Goal: Answer question/provide support: Share knowledge or assist other users

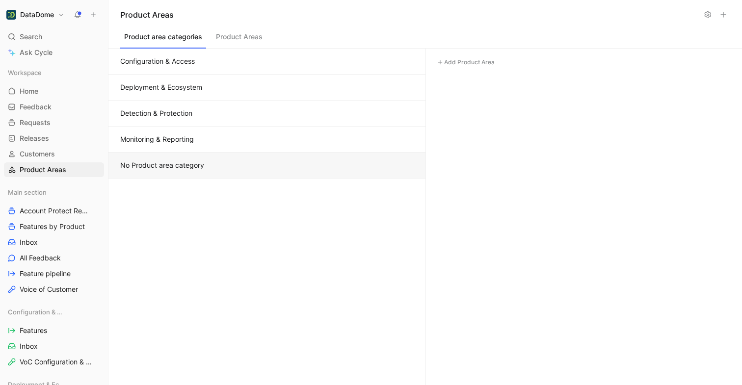
click at [193, 63] on button "Configuration & Access" at bounding box center [267, 62] width 317 height 26
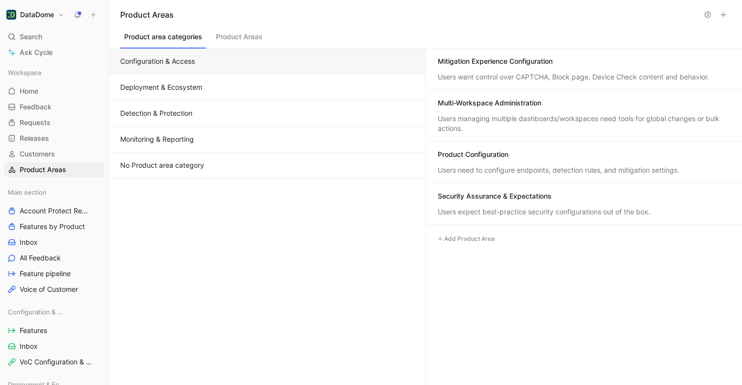
click at [474, 70] on div "Mitigation Experience Configuration Users want control over CAPTCHA, Block page…" at bounding box center [584, 70] width 317 height 42
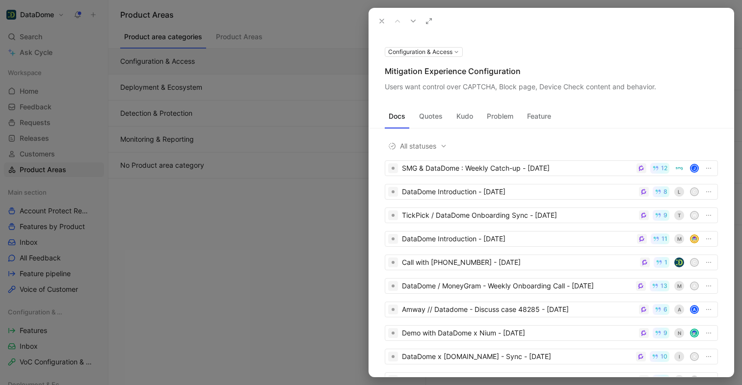
click at [433, 116] on button "Quotes" at bounding box center [430, 117] width 31 height 16
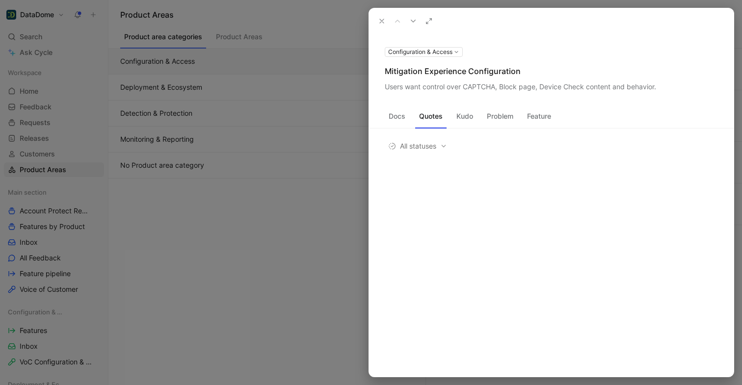
click at [451, 114] on div "Docs Quotes Kudo Problem Feature" at bounding box center [551, 119] width 365 height 20
click at [462, 116] on button "Kudo" at bounding box center [465, 117] width 25 height 16
click at [503, 120] on button "Problem" at bounding box center [500, 117] width 34 height 16
click at [533, 118] on button "Feature" at bounding box center [539, 117] width 32 height 16
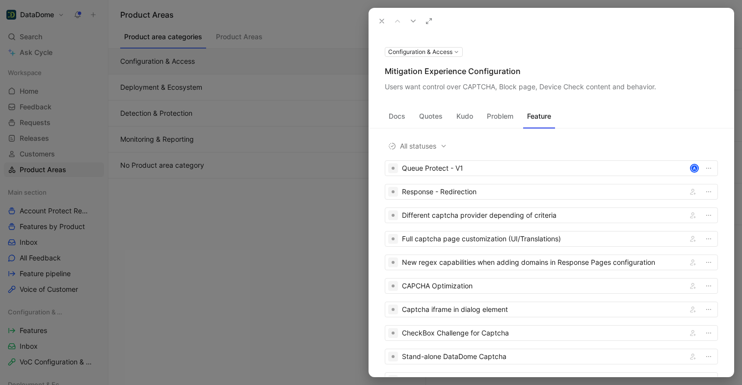
click at [400, 117] on button "Docs" at bounding box center [397, 117] width 25 height 16
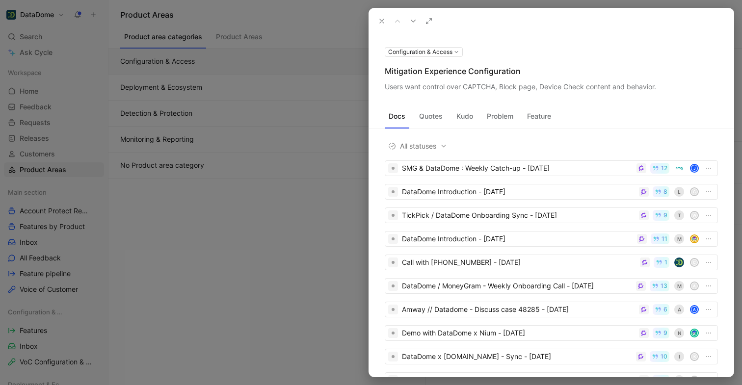
click at [383, 21] on icon at bounding box center [382, 21] width 8 height 8
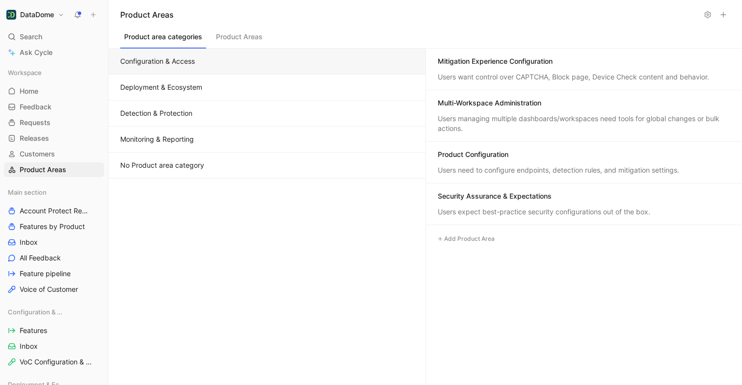
click at [233, 82] on button "Deployment & Ecosystem" at bounding box center [267, 88] width 317 height 26
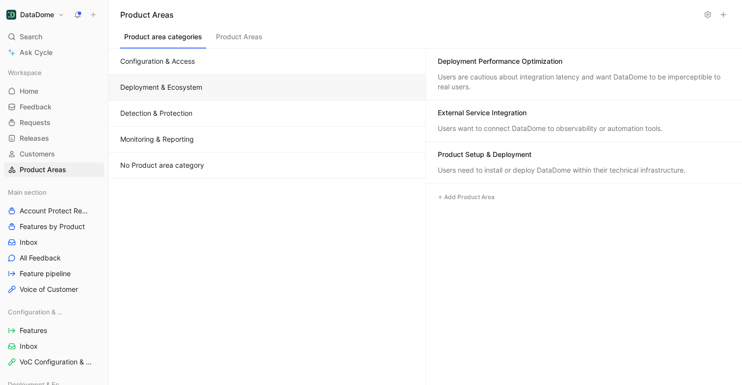
click at [467, 71] on div "Deployment Performance Optimization Users are cautious about integration latenc…" at bounding box center [584, 75] width 317 height 52
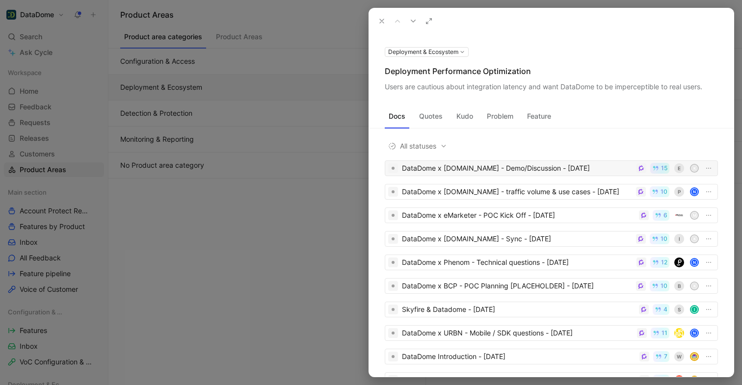
click at [473, 171] on div "DataDome x [DOMAIN_NAME] - Demo/Discussion - [DATE]" at bounding box center [517, 169] width 231 height 12
click at [382, 20] on icon at bounding box center [382, 21] width 8 height 8
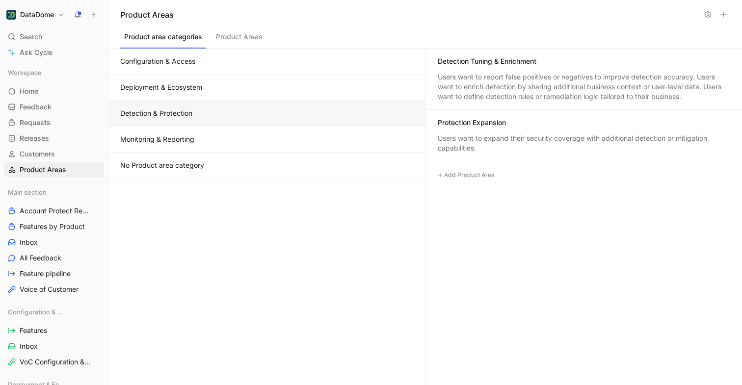
click at [255, 110] on button "Detection & Protection" at bounding box center [267, 114] width 317 height 26
click at [260, 138] on button "Monitoring & Reporting" at bounding box center [267, 140] width 317 height 26
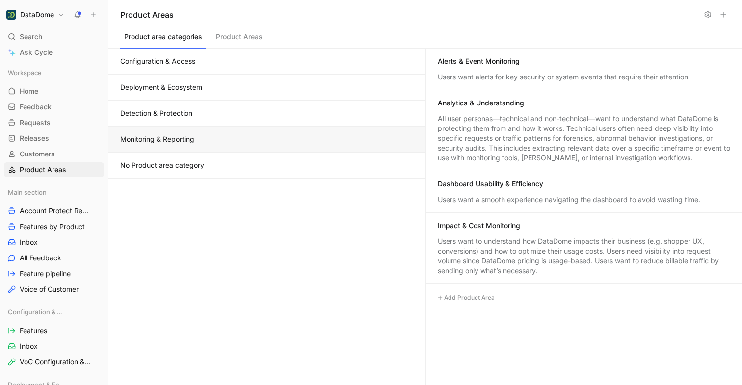
click at [254, 165] on button "No Product area category" at bounding box center [267, 166] width 317 height 26
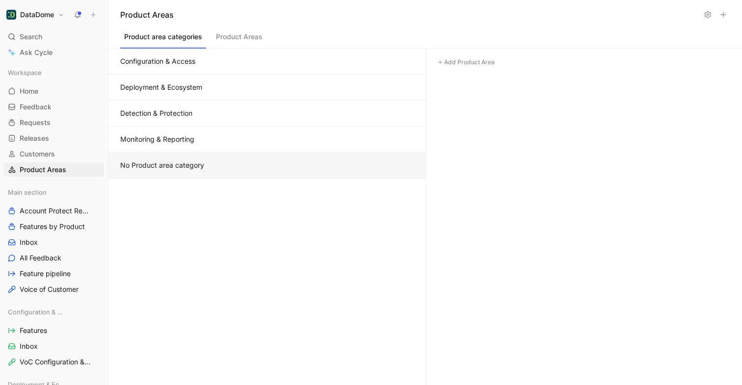
click at [256, 110] on button "Detection & Protection" at bounding box center [267, 114] width 317 height 26
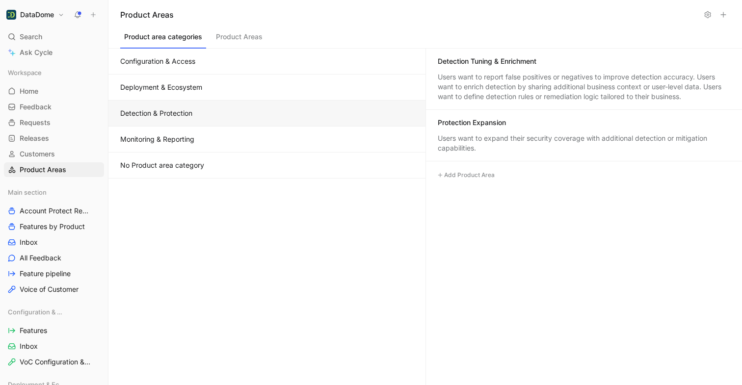
click at [272, 143] on button "Monitoring & Reporting" at bounding box center [267, 140] width 317 height 26
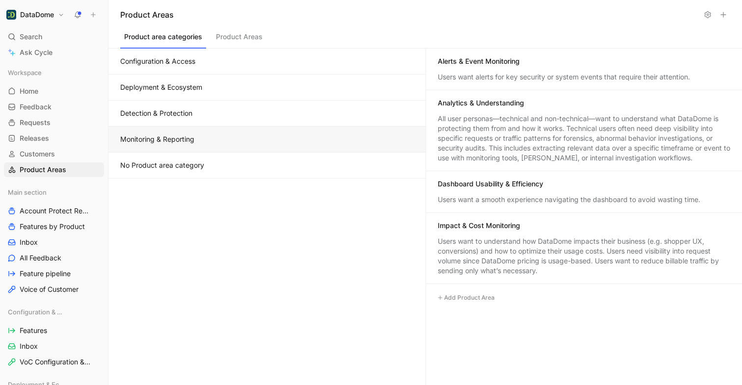
click at [255, 158] on button "No Product area category" at bounding box center [267, 166] width 317 height 26
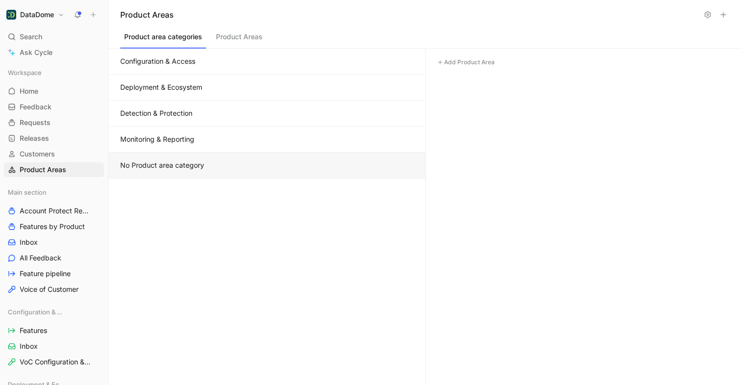
click at [258, 140] on button "Monitoring & Reporting" at bounding box center [267, 140] width 317 height 26
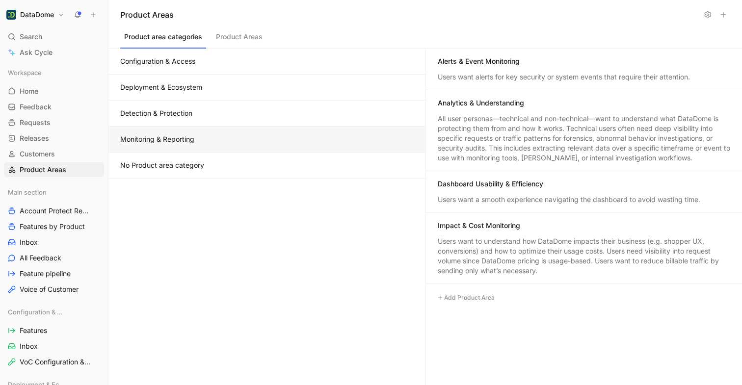
click at [466, 255] on div "Users want to understand how DataDome impacts their business (e.g. shopper UX, …" at bounding box center [584, 256] width 293 height 39
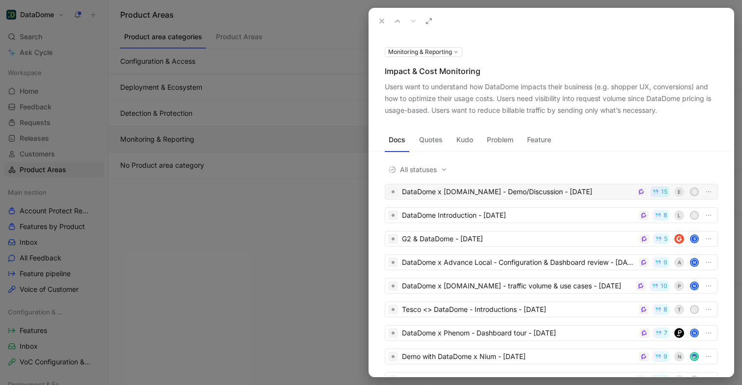
click at [516, 192] on div "DataDome x [DOMAIN_NAME] - Demo/Discussion - [DATE]" at bounding box center [517, 192] width 231 height 12
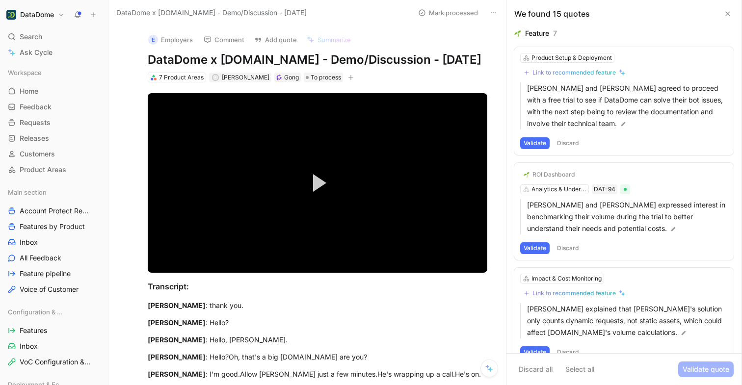
click at [727, 13] on icon at bounding box center [728, 14] width 8 height 8
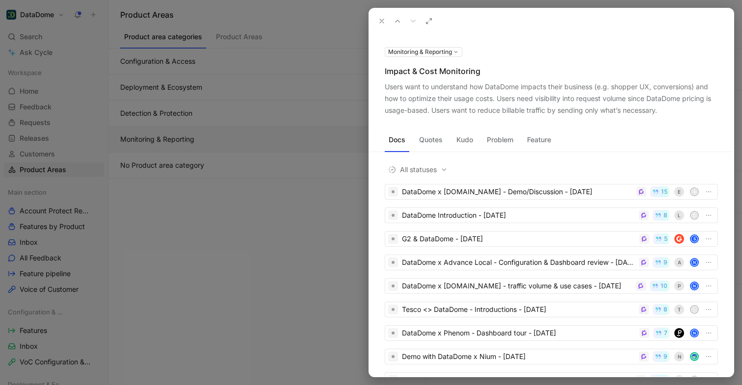
click at [383, 19] on icon at bounding box center [382, 21] width 8 height 8
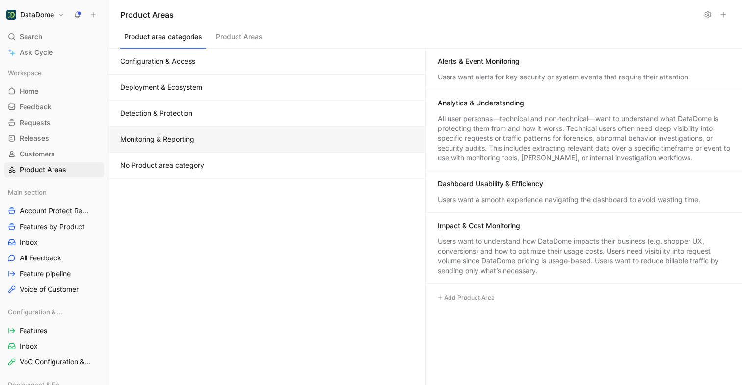
click at [222, 162] on button "No Product area category" at bounding box center [267, 166] width 317 height 26
click at [331, 138] on button "Monitoring & Reporting" at bounding box center [267, 140] width 317 height 26
click at [268, 69] on button "Configuration & Access" at bounding box center [267, 62] width 317 height 26
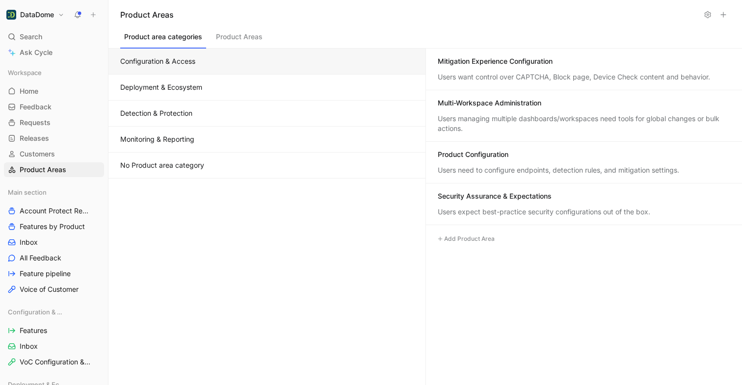
click at [279, 91] on button "Deployment & Ecosystem" at bounding box center [267, 88] width 317 height 26
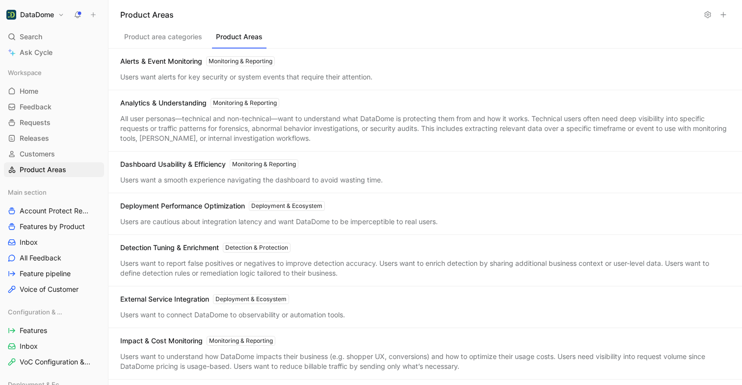
click at [232, 38] on button "Product Areas" at bounding box center [239, 39] width 55 height 19
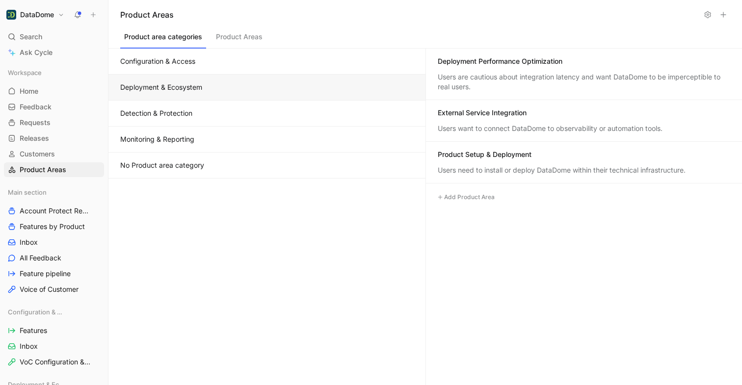
click at [179, 31] on button "Product area categories" at bounding box center [163, 39] width 86 height 19
click at [195, 59] on button "Configuration & Access" at bounding box center [267, 62] width 317 height 26
click at [234, 88] on button "Deployment & Ecosystem" at bounding box center [267, 88] width 317 height 26
click at [261, 57] on button "Configuration & Access" at bounding box center [267, 62] width 317 height 26
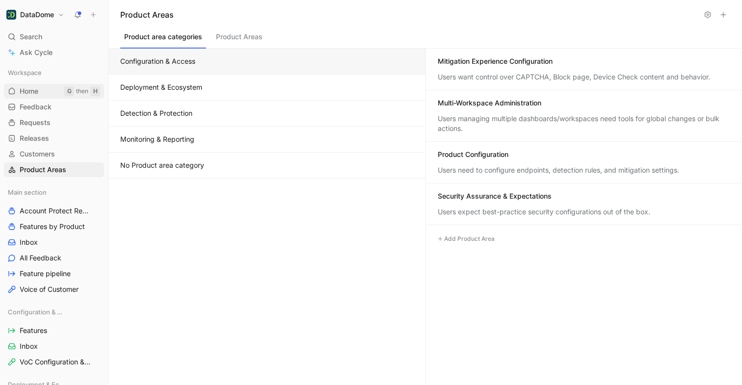
click at [36, 93] on span "Home" at bounding box center [29, 91] width 19 height 10
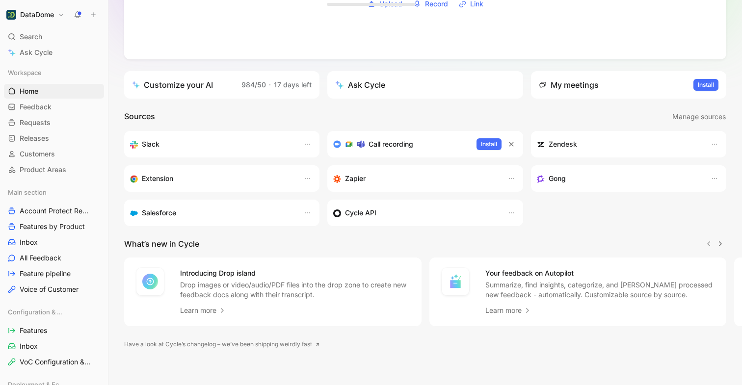
scroll to position [161, 0]
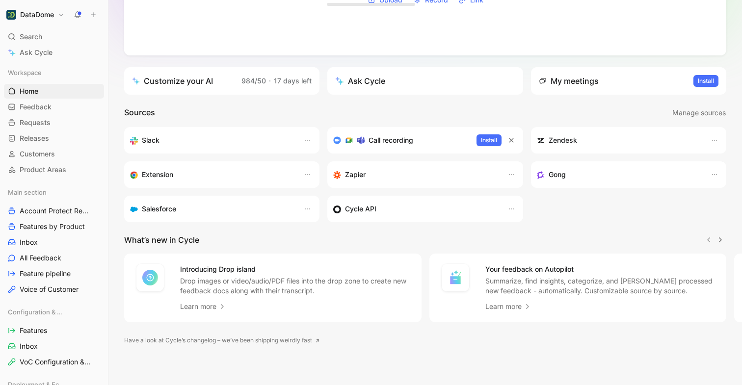
click at [370, 79] on div "Ask Cycle" at bounding box center [360, 81] width 50 height 12
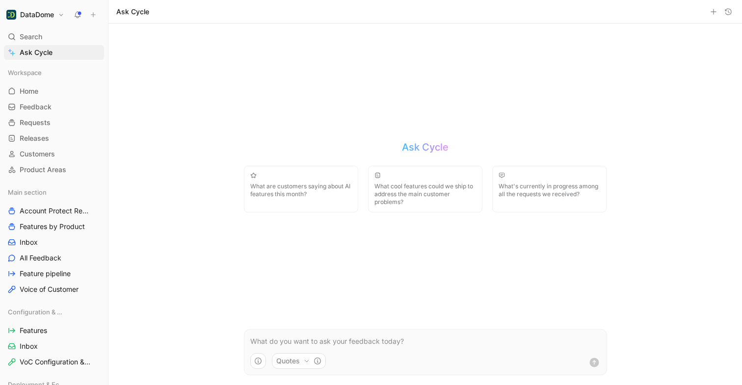
click at [348, 344] on p at bounding box center [425, 342] width 351 height 12
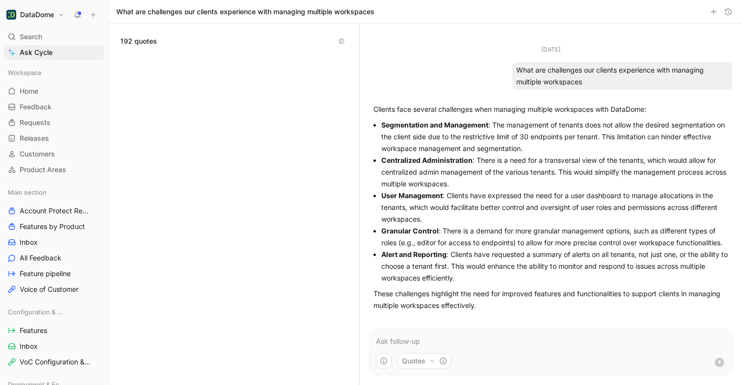
click at [339, 43] on icon "button" at bounding box center [342, 41] width 6 height 6
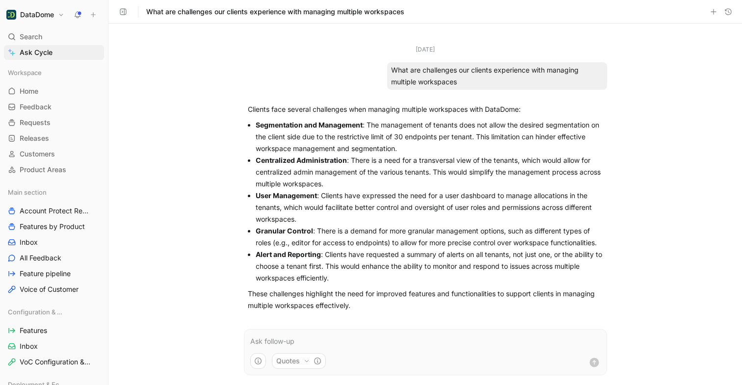
click at [122, 10] on icon "button" at bounding box center [123, 12] width 8 height 8
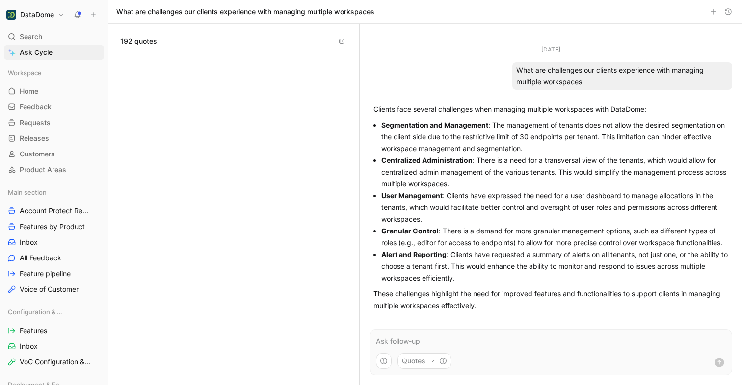
click at [140, 42] on span "192 quotes" at bounding box center [138, 41] width 37 height 12
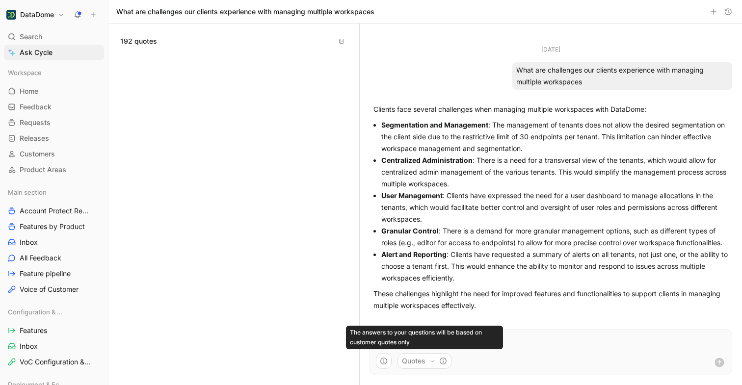
click at [434, 363] on icon "button" at bounding box center [433, 361] width 6 height 6
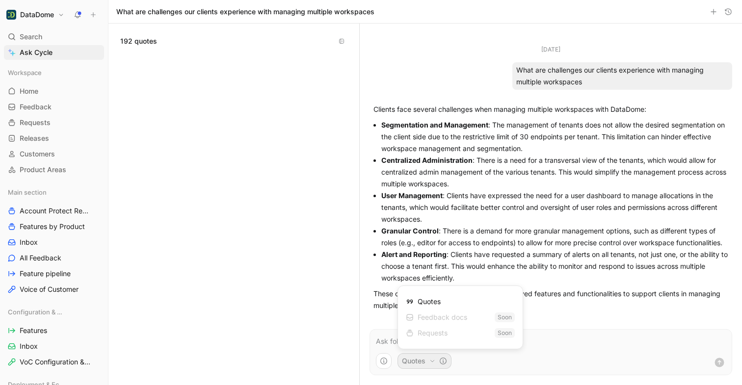
click at [422, 305] on div "Quotes" at bounding box center [423, 302] width 35 height 12
click at [558, 339] on html "DataDome Search ⌘ K Ask Cycle Workspace Home G then H Feedback G then F Request…" at bounding box center [371, 192] width 742 height 385
click at [454, 341] on p at bounding box center [551, 342] width 350 height 12
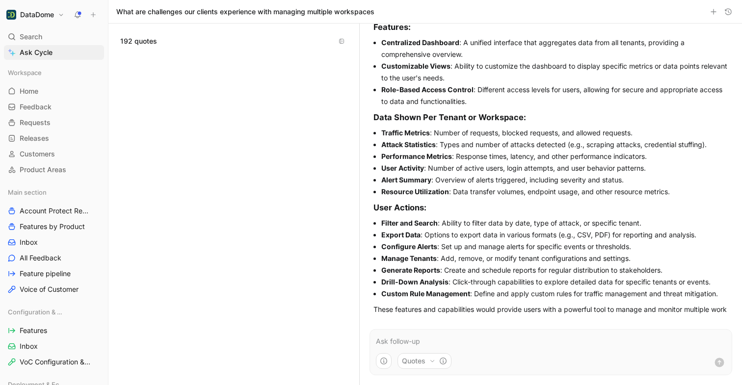
scroll to position [393, 0]
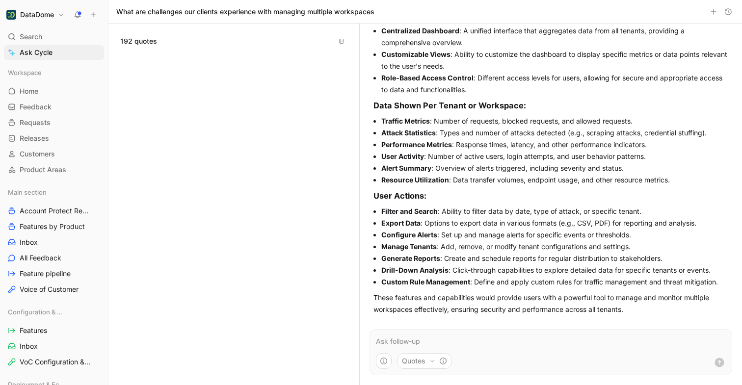
drag, startPoint x: 382, startPoint y: 134, endPoint x: 569, endPoint y: 135, distance: 186.6
click at [569, 135] on li "Attack Statistics : Types and number of attacks detected (e.g., scraping attack…" at bounding box center [555, 133] width 347 height 12
click at [388, 147] on strong "Performance Metrics" at bounding box center [417, 144] width 71 height 8
drag, startPoint x: 382, startPoint y: 156, endPoint x: 430, endPoint y: 153, distance: 48.2
click at [430, 153] on li "User Activity : Number of active users, login attempts, and user behavior patte…" at bounding box center [555, 157] width 347 height 12
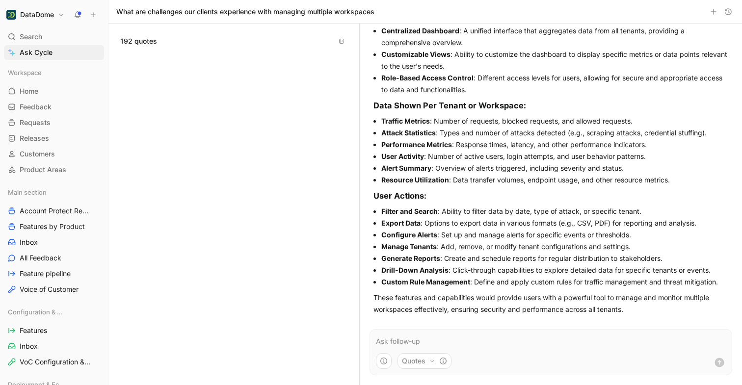
click at [466, 155] on li "User Activity : Number of active users, login attempts, and user behavior patte…" at bounding box center [555, 157] width 347 height 12
drag, startPoint x: 381, startPoint y: 169, endPoint x: 428, endPoint y: 173, distance: 46.9
click at [428, 173] on li "Alert Summary : Overview of alerts triggered, including severity and status." at bounding box center [555, 169] width 347 height 12
click at [404, 185] on li "Resource Utilization : Data transfer volumes, endpoint usage, and other resourc…" at bounding box center [555, 180] width 347 height 12
drag, startPoint x: 382, startPoint y: 181, endPoint x: 459, endPoint y: 181, distance: 76.6
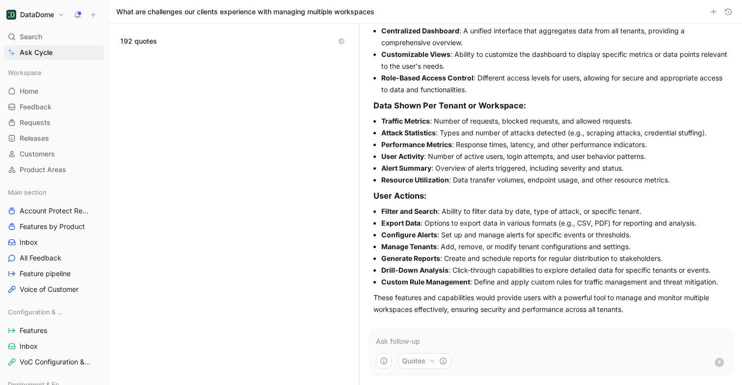
click at [459, 181] on li "Resource Utilization : Data transfer volumes, endpoint usage, and other resourc…" at bounding box center [555, 180] width 347 height 12
click at [530, 180] on li "Resource Utilization : Data transfer volumes, endpoint usage, and other resourc…" at bounding box center [555, 180] width 347 height 12
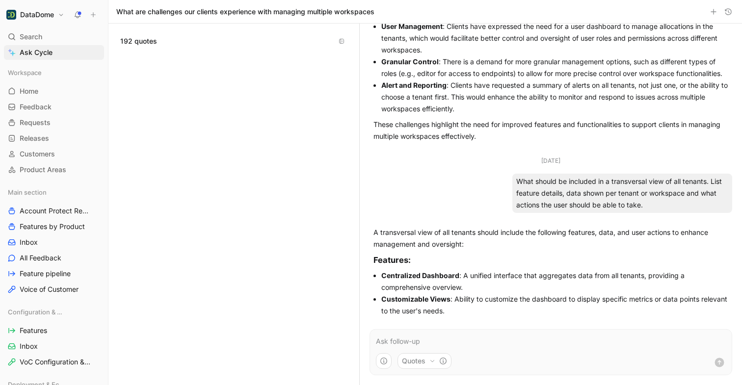
scroll to position [397, 0]
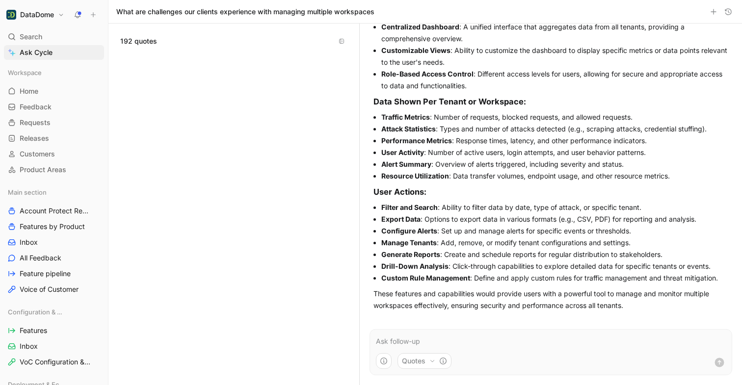
click at [404, 339] on p at bounding box center [551, 342] width 350 height 12
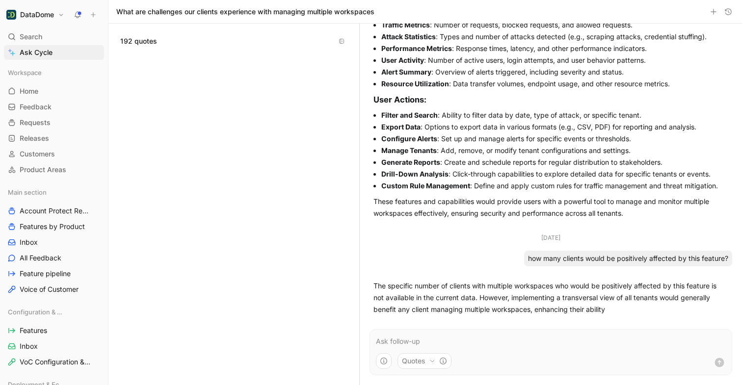
scroll to position [501, 0]
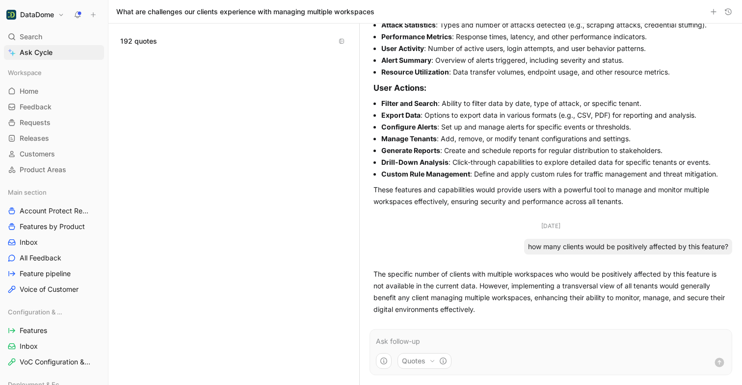
click at [422, 340] on p at bounding box center [551, 342] width 350 height 12
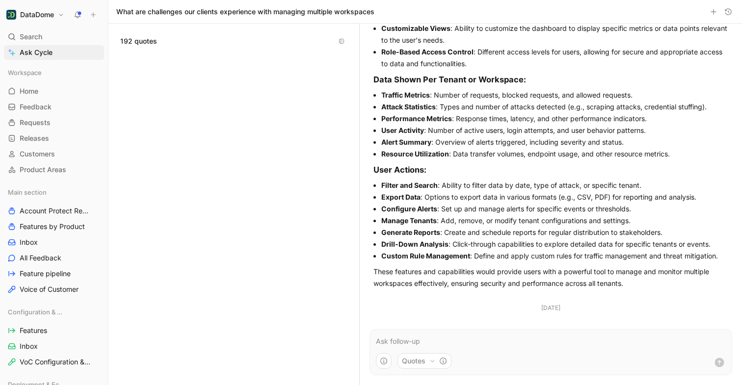
scroll to position [394, 0]
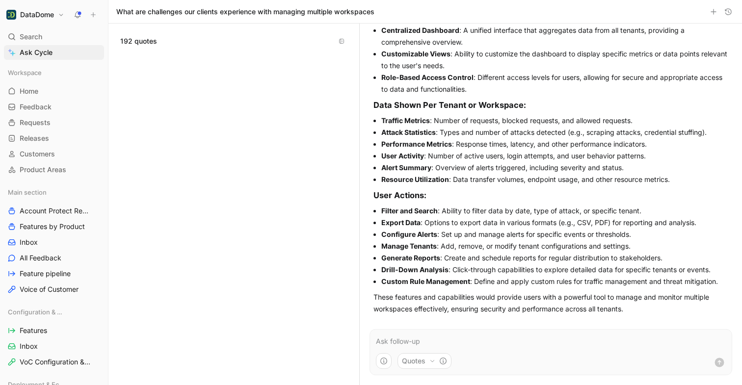
click at [433, 341] on p at bounding box center [551, 342] width 350 height 12
click at [521, 344] on p "List 5 specific user pain points and the quote associated" at bounding box center [551, 342] width 350 height 12
click at [433, 343] on p "List 5 specific user pain points and the quote(s) associated to it." at bounding box center [551, 342] width 350 height 12
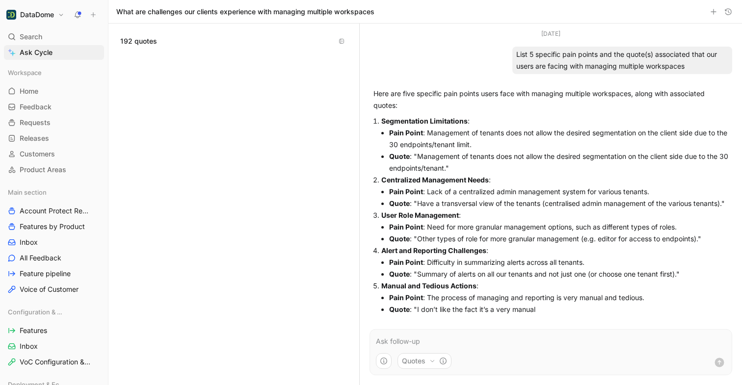
scroll to position [926, 0]
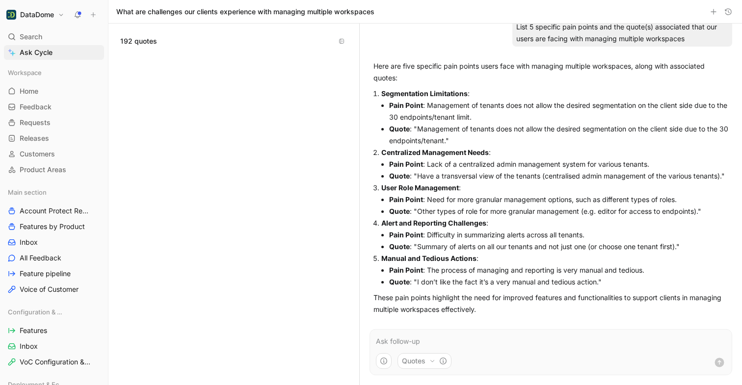
drag, startPoint x: 427, startPoint y: 272, endPoint x: 649, endPoint y: 270, distance: 222.0
click at [649, 270] on li "Pain Point : The process of managing and reporting is very manual and tedious." at bounding box center [558, 271] width 339 height 12
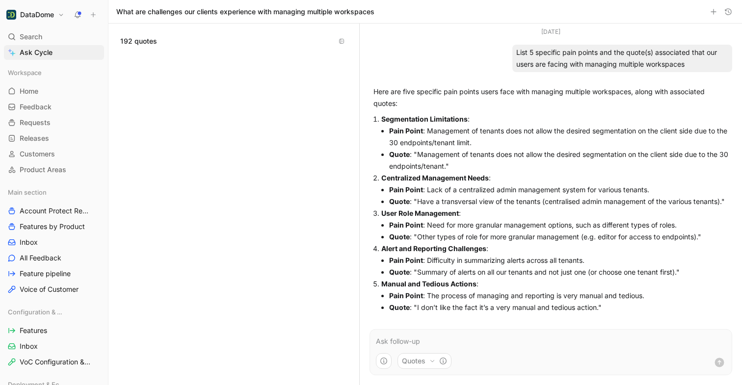
scroll to position [930, 0]
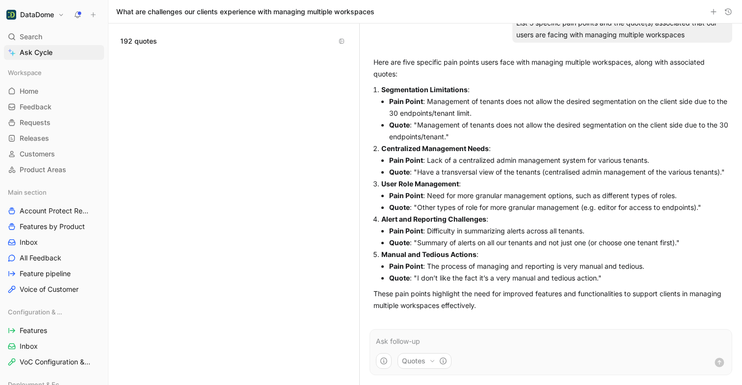
drag, startPoint x: 382, startPoint y: 221, endPoint x: 518, endPoint y: 230, distance: 135.8
click at [518, 230] on li "Alert and Reporting Challenges : Pain Point : Difficulty in summarizing alerts …" at bounding box center [555, 231] width 347 height 35
click at [487, 219] on p "Alert and Reporting Challenges :" at bounding box center [555, 220] width 347 height 12
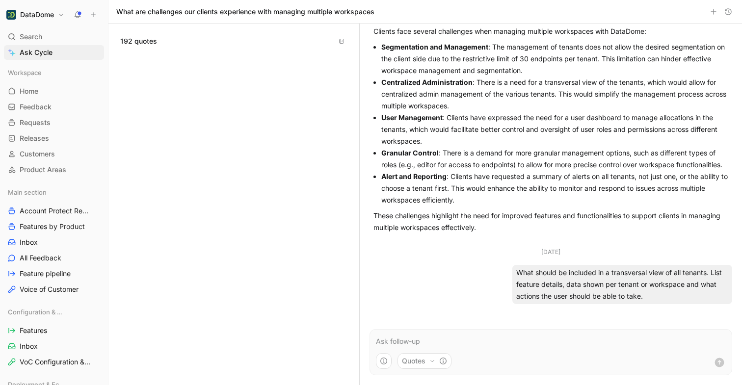
scroll to position [0, 0]
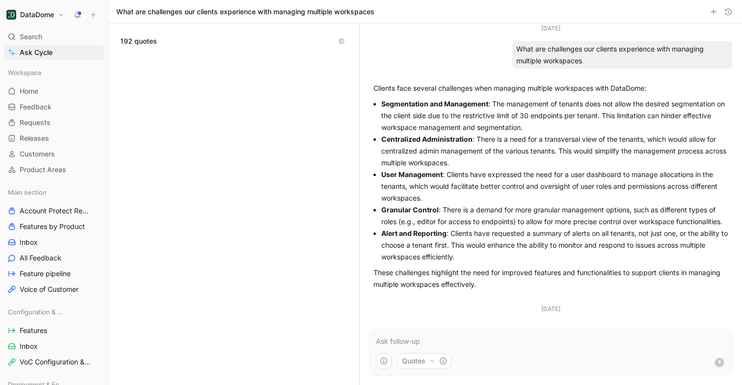
drag, startPoint x: 379, startPoint y: 102, endPoint x: 555, endPoint y: 128, distance: 177.6
click at [555, 127] on ul "Segmentation and Management : The management of tenants does not allow the desi…" at bounding box center [551, 180] width 355 height 165
click at [482, 151] on p "Centralized Administration : There is a need for a transversal view of the tena…" at bounding box center [555, 151] width 347 height 35
drag, startPoint x: 384, startPoint y: 137, endPoint x: 477, endPoint y: 143, distance: 93.5
click at [477, 143] on p "Centralized Administration : There is a need for a transversal view of the tena…" at bounding box center [555, 151] width 347 height 35
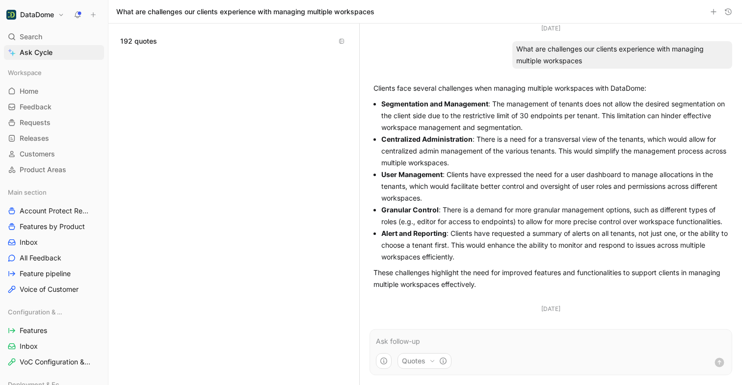
click at [485, 190] on p "User Management : Clients have expressed the need for a user dashboard to manag…" at bounding box center [555, 186] width 347 height 35
click at [731, 11] on use "button" at bounding box center [729, 11] width 6 height 6
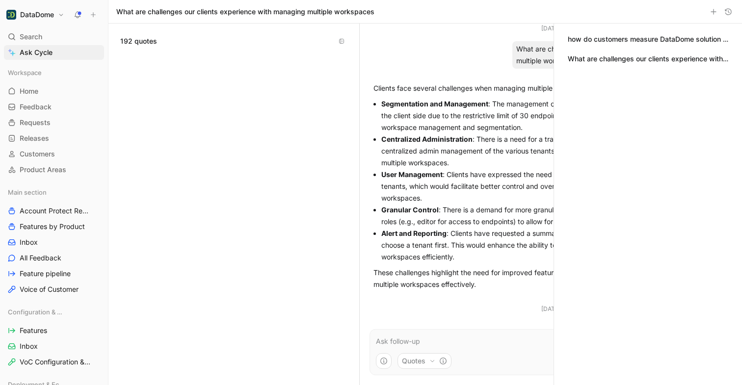
click at [727, 8] on icon "button" at bounding box center [729, 12] width 8 height 8
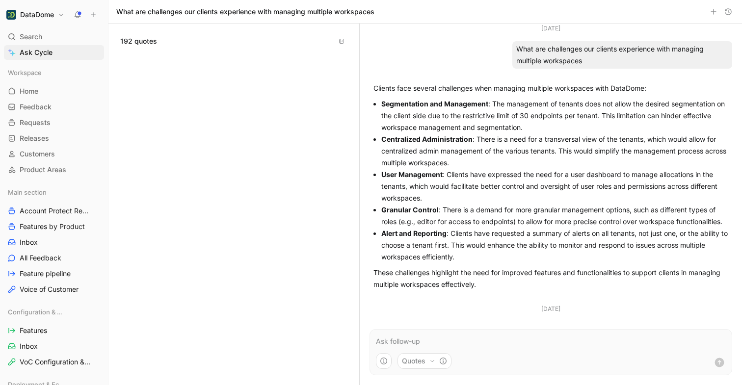
click at [715, 14] on icon "button" at bounding box center [714, 12] width 8 height 8
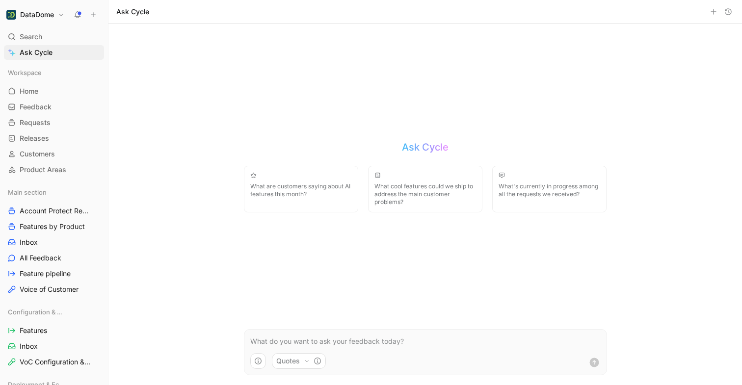
click at [424, 201] on span "What cool features could we ship to address the main customer problems?" at bounding box center [426, 195] width 102 height 24
click at [539, 336] on p "What cool features could we ship to address the main customer problems?" at bounding box center [425, 342] width 351 height 12
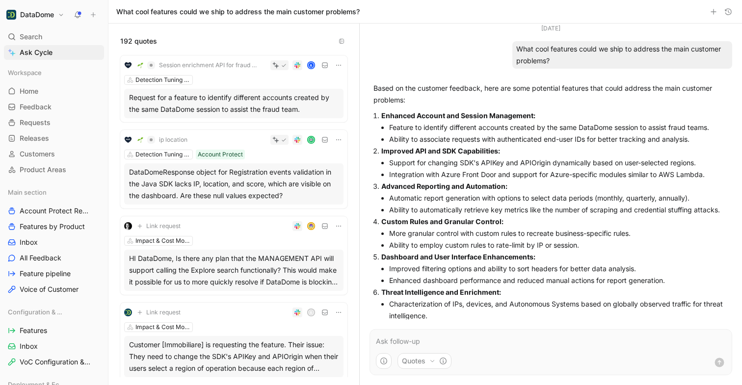
drag, startPoint x: 381, startPoint y: 153, endPoint x: 511, endPoint y: 155, distance: 129.6
click at [511, 155] on p "Improved API and SDK Capabilities:" at bounding box center [555, 151] width 347 height 12
drag, startPoint x: 383, startPoint y: 188, endPoint x: 518, endPoint y: 187, distance: 135.5
click at [519, 187] on p "Advanced Reporting and Automation:" at bounding box center [555, 187] width 347 height 12
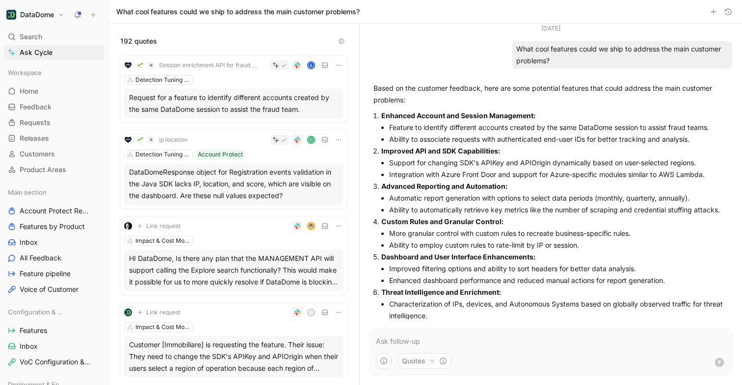
click at [518, 187] on p "Advanced Reporting and Automation:" at bounding box center [555, 187] width 347 height 12
drag, startPoint x: 382, startPoint y: 222, endPoint x: 506, endPoint y: 225, distance: 124.8
click at [506, 225] on p "Custom Rules and Granular Control:" at bounding box center [555, 222] width 347 height 12
drag, startPoint x: 383, startPoint y: 256, endPoint x: 557, endPoint y: 258, distance: 173.8
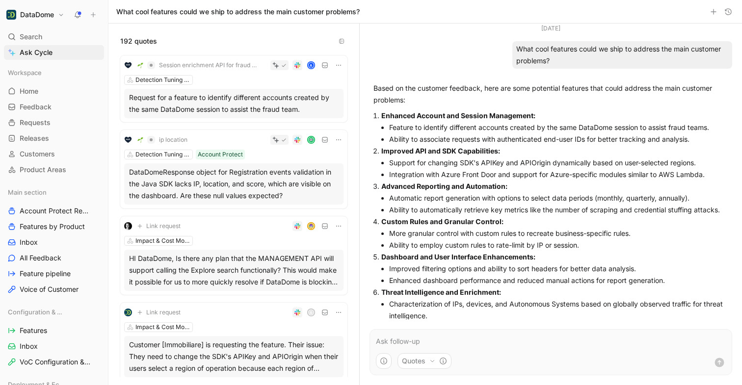
click at [557, 258] on p "Dashboard and User Interface Enhancements:" at bounding box center [555, 257] width 347 height 12
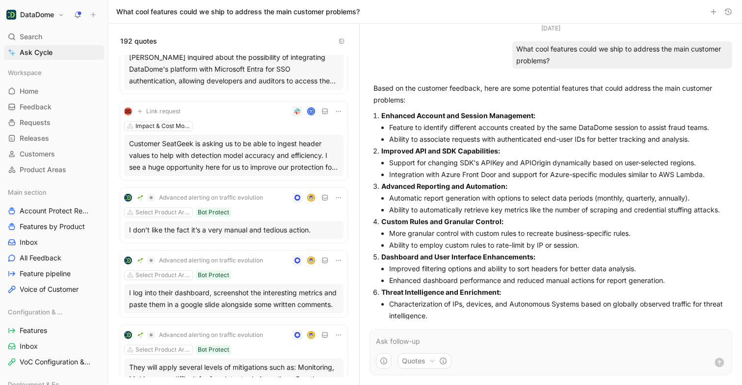
scroll to position [329, 0]
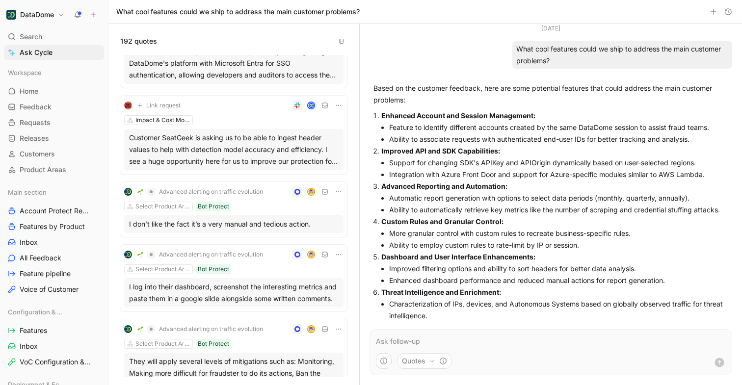
click at [242, 205] on div "Select Product Area Bot Protect" at bounding box center [233, 207] width 219 height 10
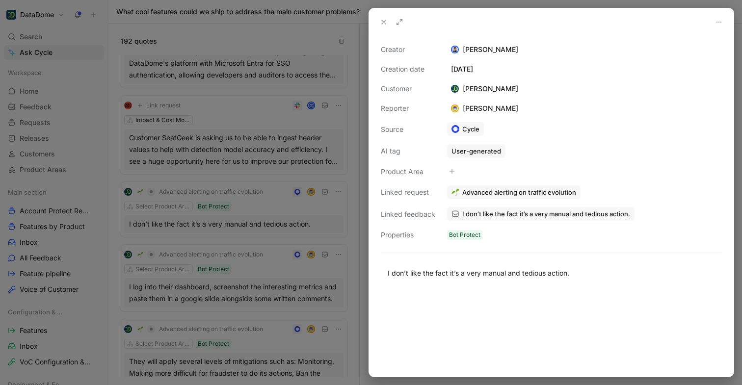
click at [378, 21] on button at bounding box center [384, 22] width 14 height 14
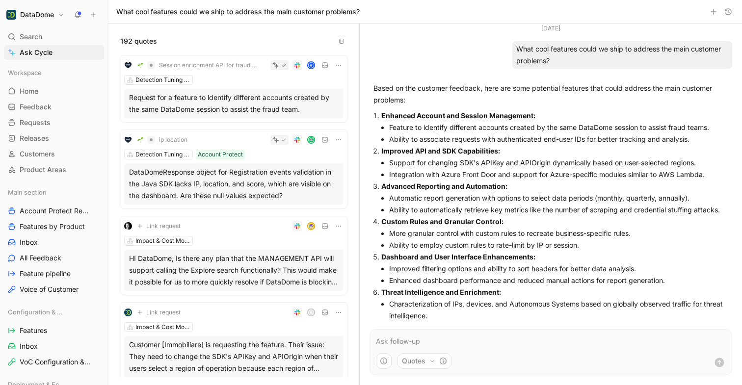
click at [400, 346] on p at bounding box center [551, 342] width 350 height 12
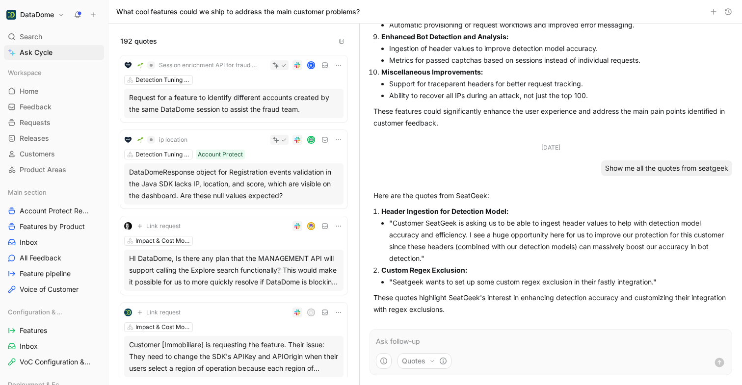
scroll to position [378, 0]
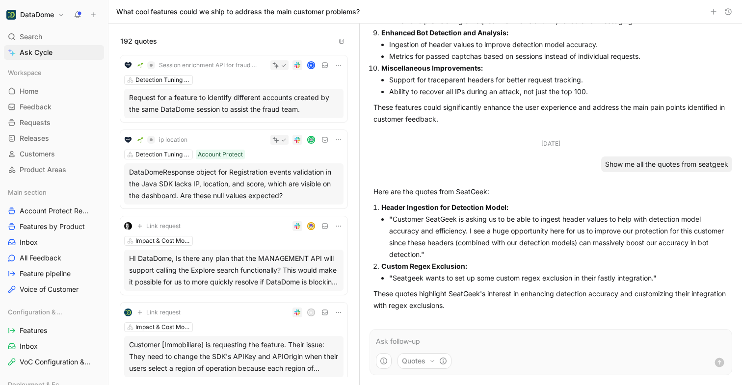
click at [282, 34] on div "192 quotes" at bounding box center [234, 36] width 251 height 24
click at [40, 152] on span "Customers" at bounding box center [37, 154] width 35 height 10
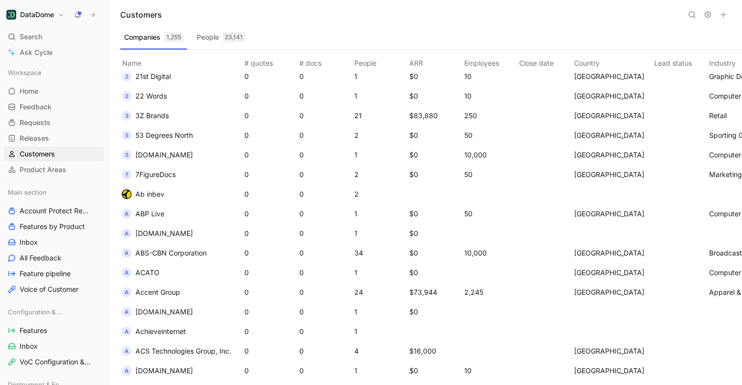
scroll to position [88, 0]
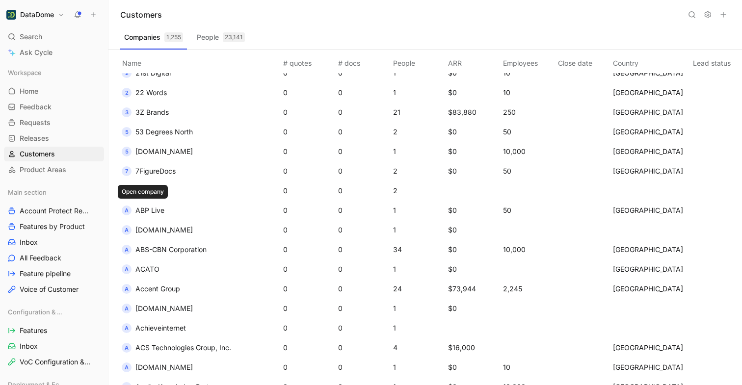
click at [151, 212] on span "ABP Live" at bounding box center [150, 210] width 29 height 8
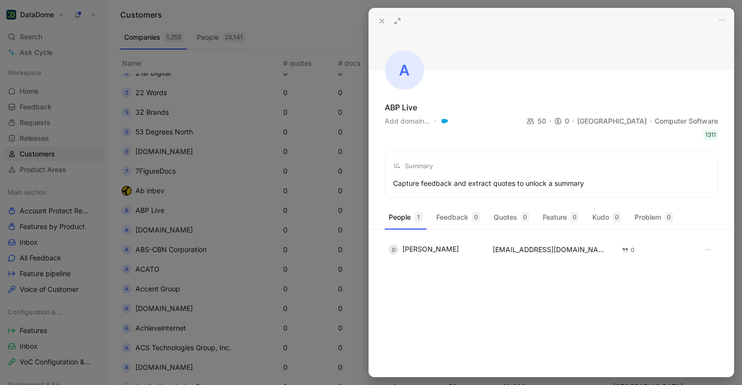
click at [303, 247] on div at bounding box center [371, 192] width 742 height 385
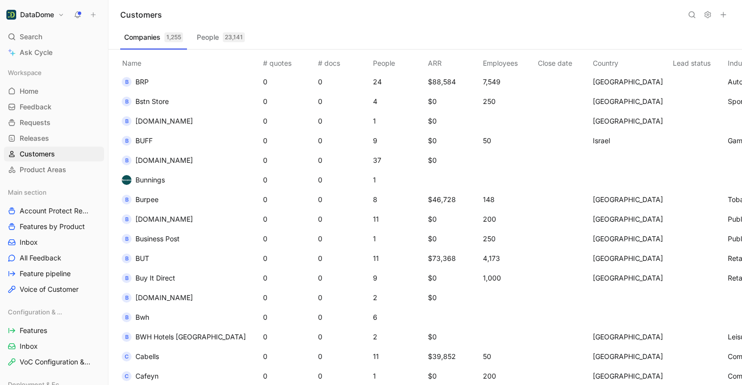
scroll to position [3597, 0]
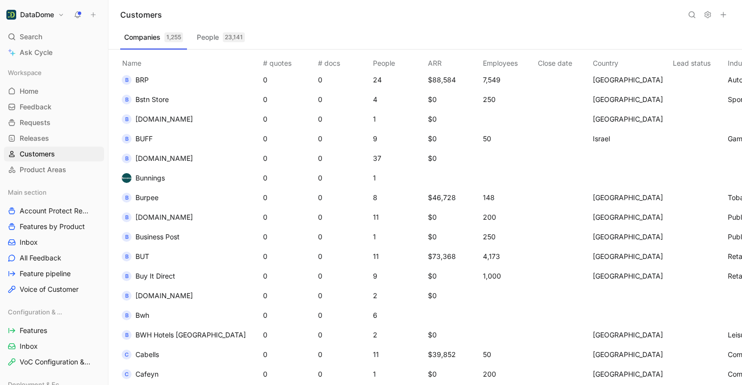
click at [371, 65] on th "People" at bounding box center [398, 62] width 55 height 24
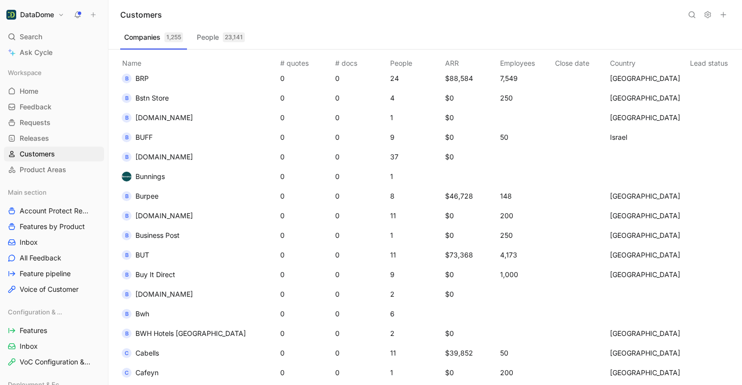
scroll to position [3595, 1]
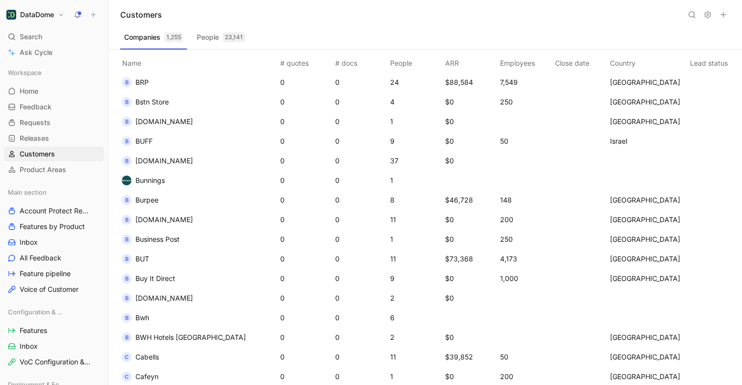
click at [156, 164] on span "[DOMAIN_NAME]" at bounding box center [164, 161] width 57 height 8
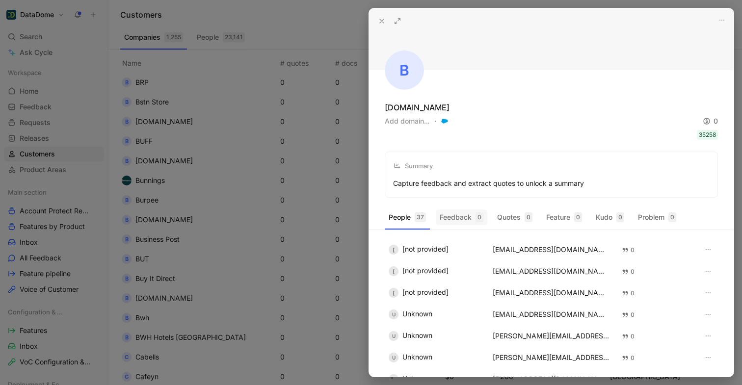
click at [471, 217] on button "Feedback 0" at bounding box center [462, 218] width 52 height 16
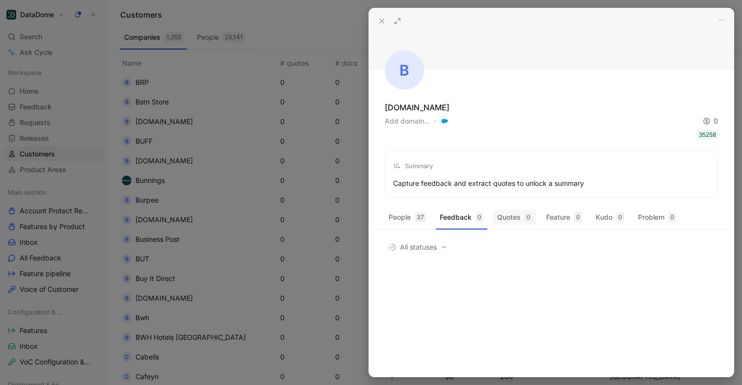
click at [512, 217] on button "Quotes 0" at bounding box center [514, 218] width 43 height 16
click at [561, 212] on button "Feature 0" at bounding box center [565, 218] width 44 height 16
click at [420, 219] on div "37" at bounding box center [420, 218] width 11 height 10
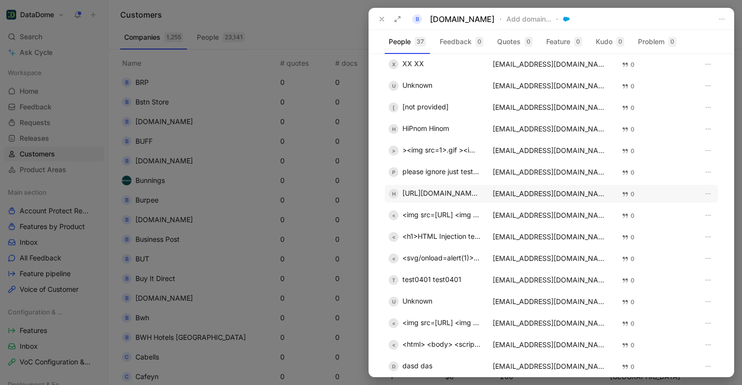
scroll to position [335, 0]
click at [379, 16] on icon at bounding box center [382, 19] width 8 height 8
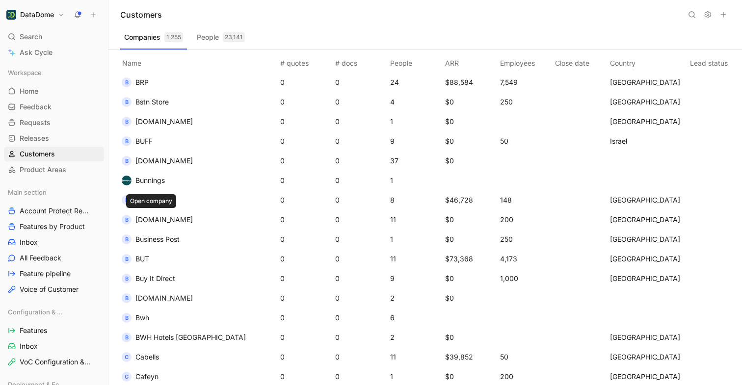
click at [166, 219] on span "[DOMAIN_NAME]" at bounding box center [164, 220] width 57 height 8
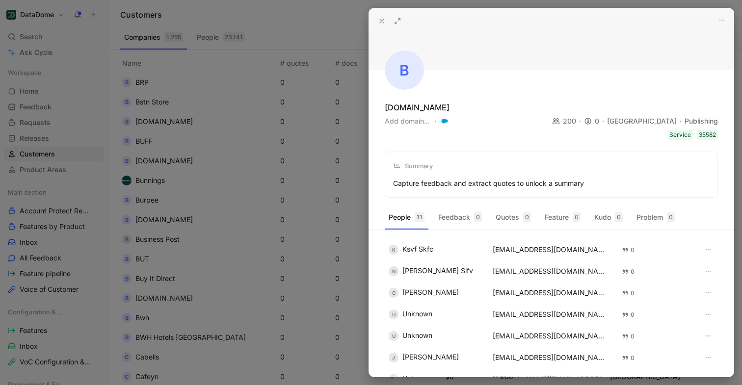
click at [397, 19] on icon at bounding box center [398, 21] width 8 height 8
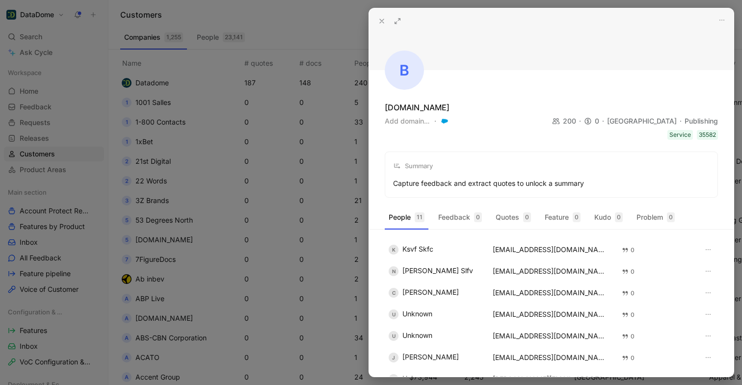
click at [378, 20] on icon at bounding box center [382, 21] width 8 height 8
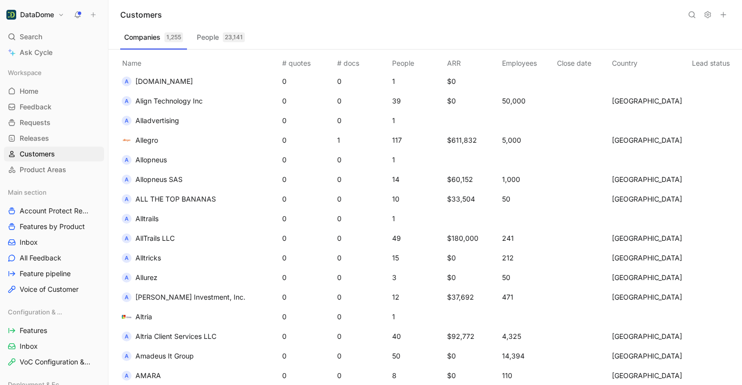
scroll to position [904, 0]
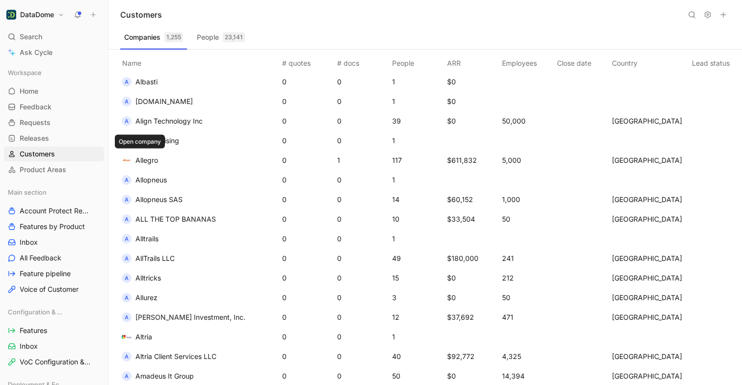
click at [151, 159] on span "Allegro" at bounding box center [147, 160] width 23 height 8
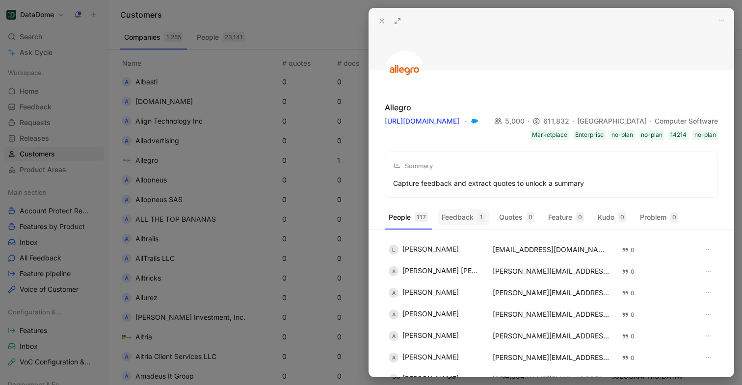
click at [482, 217] on div "1" at bounding box center [482, 218] width 8 height 10
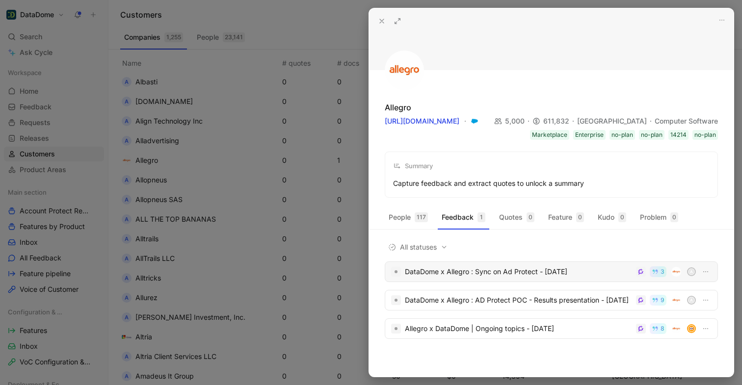
click at [466, 266] on div "DataDome x Allegro : Sync on Ad Protect - [DATE]" at bounding box center [518, 272] width 227 height 12
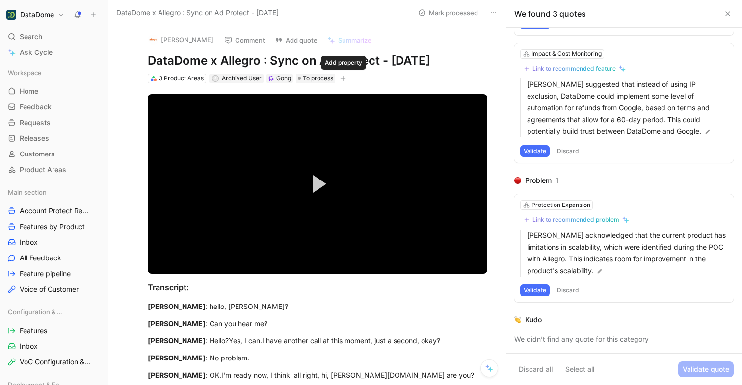
click at [344, 80] on icon "button" at bounding box center [343, 79] width 6 height 6
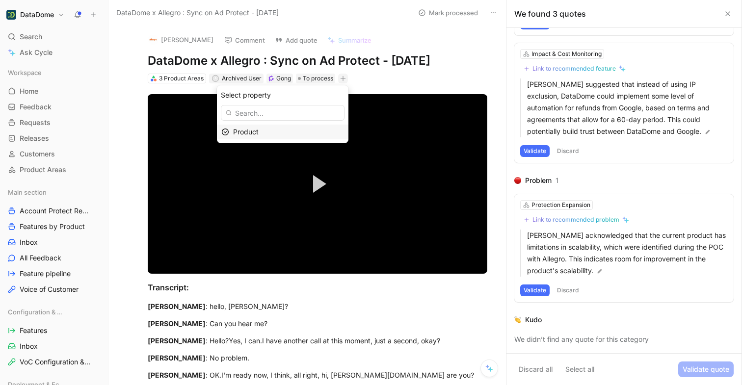
click at [229, 133] on icon at bounding box center [225, 132] width 8 height 8
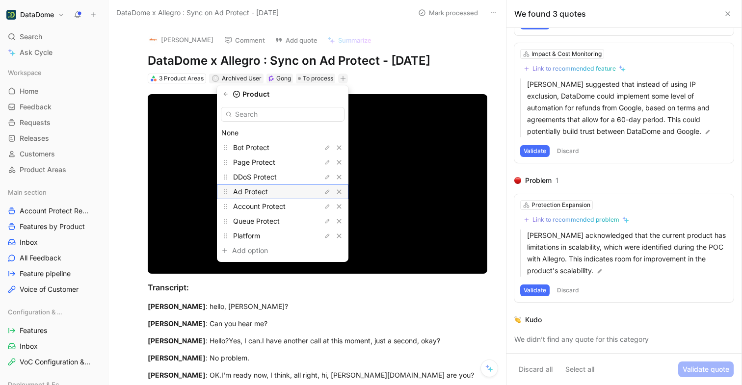
click at [263, 192] on span "Ad Protect" at bounding box center [250, 192] width 35 height 8
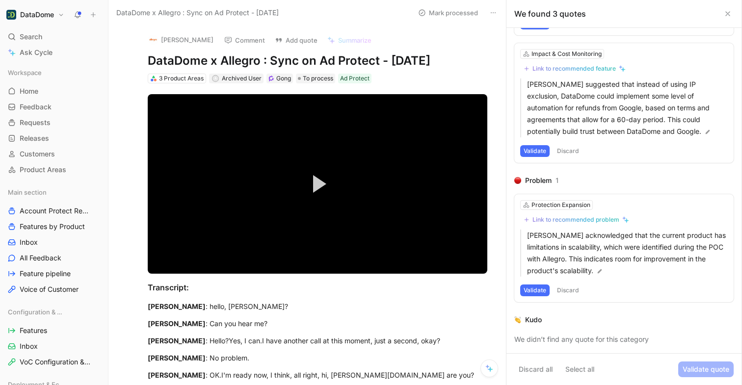
click at [729, 14] on use at bounding box center [728, 14] width 4 height 4
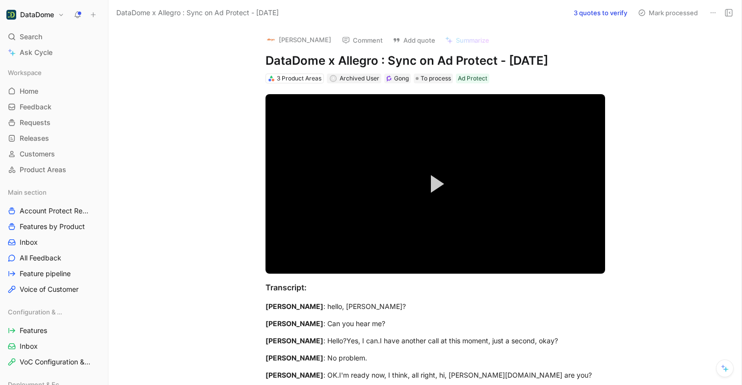
click at [731, 15] on icon at bounding box center [729, 13] width 8 height 8
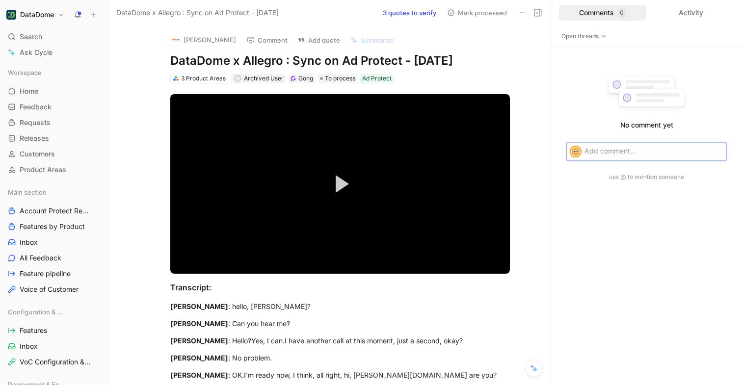
click at [410, 13] on button "3 quotes to verify" at bounding box center [410, 13] width 62 height 14
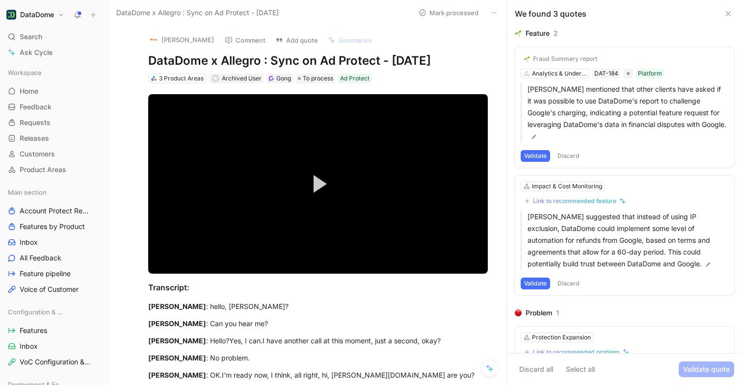
click at [574, 154] on button "Discard" at bounding box center [568, 156] width 29 height 12
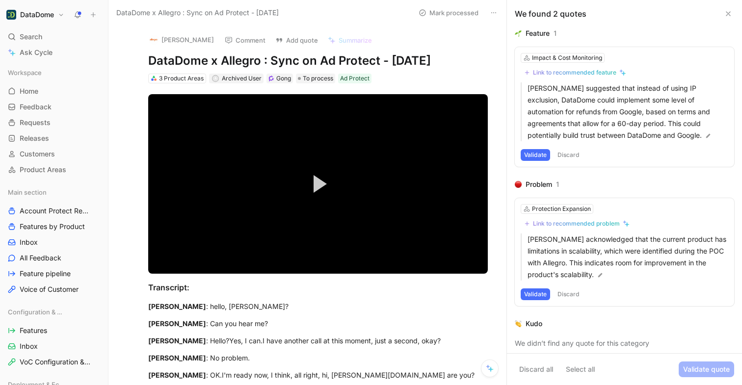
click at [567, 296] on button "Discard" at bounding box center [568, 295] width 29 height 12
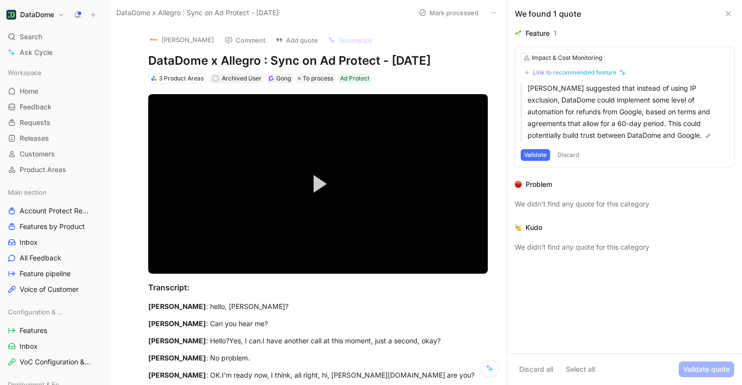
click at [529, 156] on button "Validate" at bounding box center [535, 155] width 29 height 12
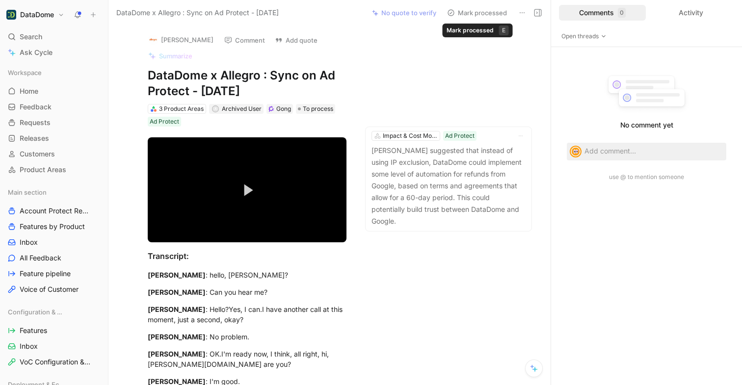
click at [482, 12] on button "Mark processed" at bounding box center [477, 13] width 69 height 14
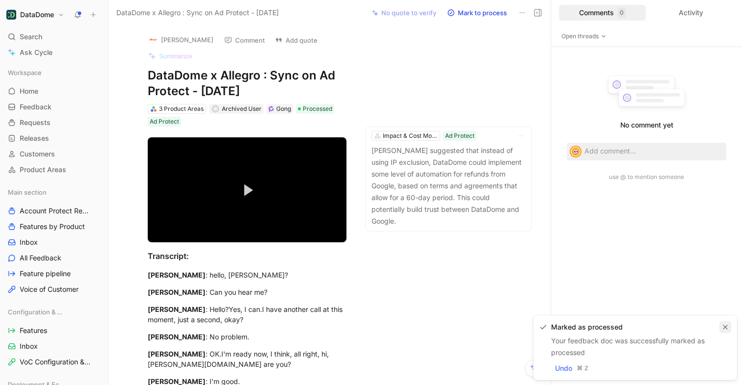
click at [725, 327] on icon "button" at bounding box center [726, 328] width 4 height 4
click at [601, 151] on p at bounding box center [654, 151] width 139 height 10
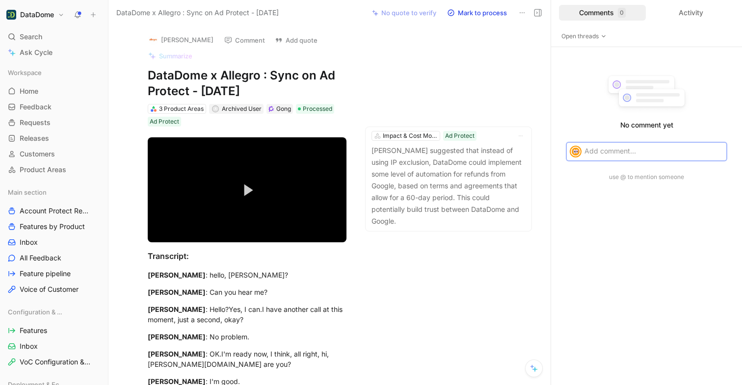
click at [444, 234] on div "[PERSON_NAME] Comment Add quote Summarize DataDome x Allegro : Sync on Ad Prote…" at bounding box center [330, 206] width 442 height 360
click at [535, 16] on icon at bounding box center [538, 13] width 8 height 8
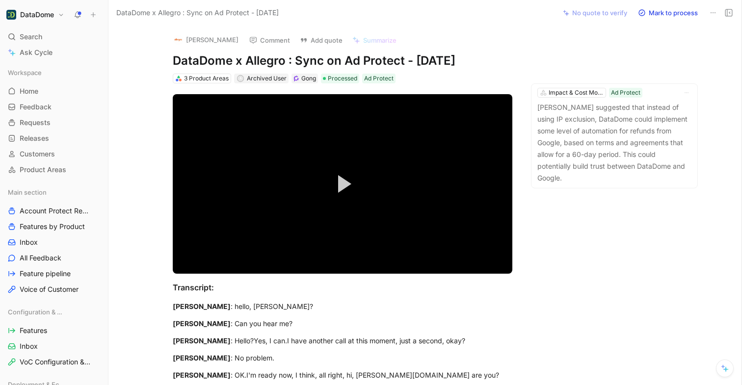
click at [732, 16] on use at bounding box center [729, 12] width 7 height 7
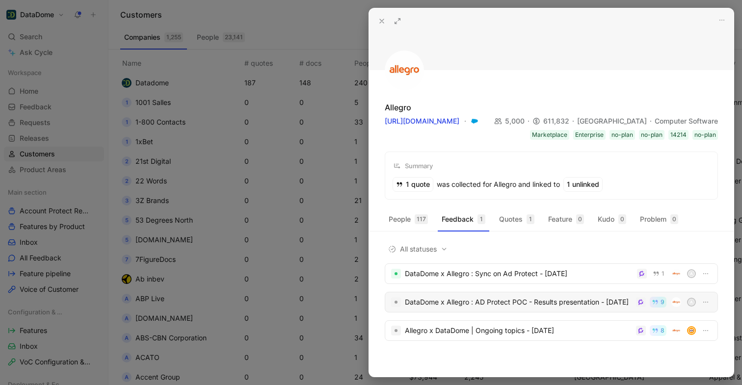
click at [476, 302] on div "DataDome x Allegro : AD Protect POC - Results presentation - [DATE]" at bounding box center [518, 303] width 227 height 12
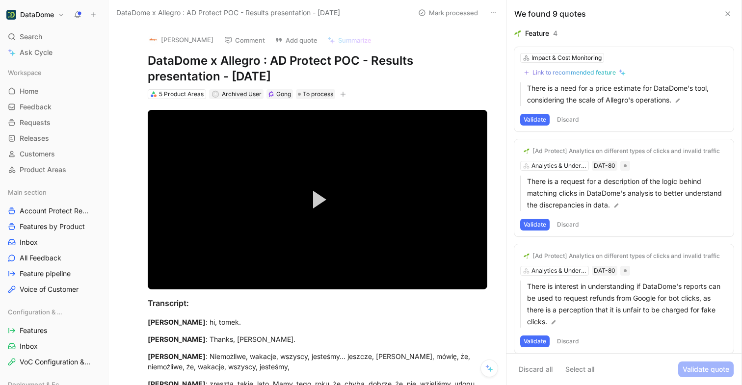
click at [571, 119] on button "Discard" at bounding box center [568, 120] width 29 height 12
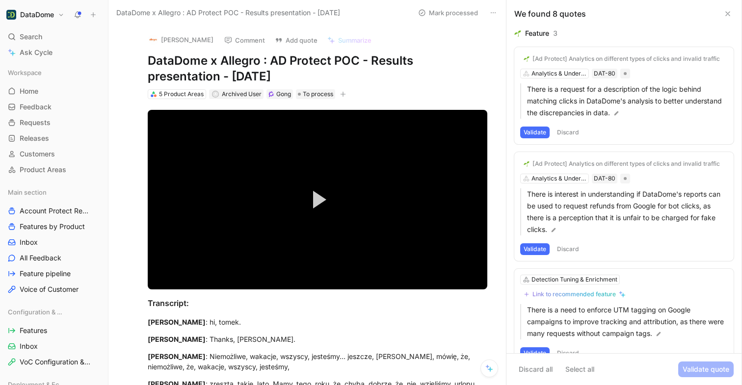
click at [339, 93] on button "button" at bounding box center [343, 94] width 10 height 10
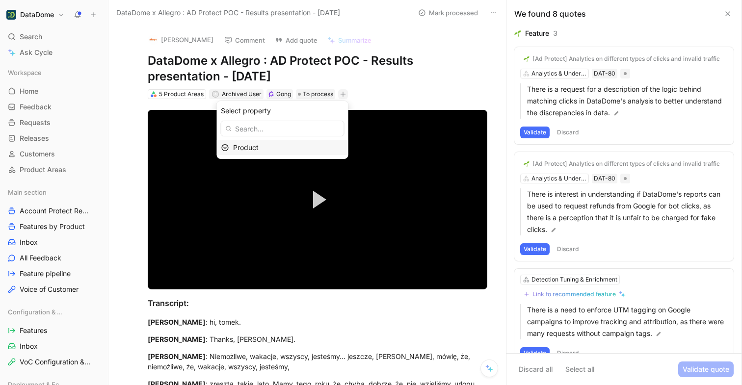
click at [315, 147] on div "Product" at bounding box center [288, 148] width 111 height 12
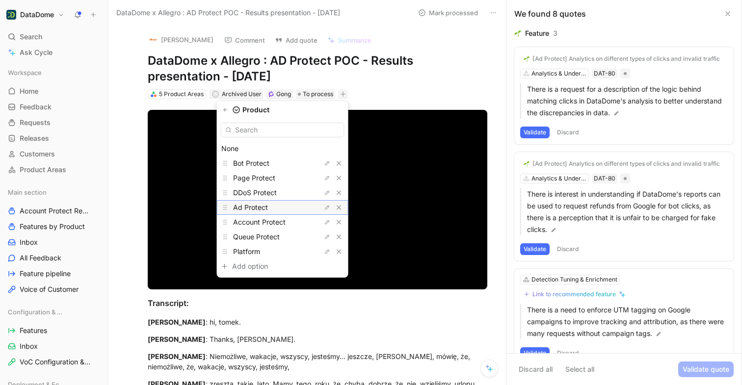
click at [262, 206] on span "Ad Protect" at bounding box center [250, 207] width 35 height 8
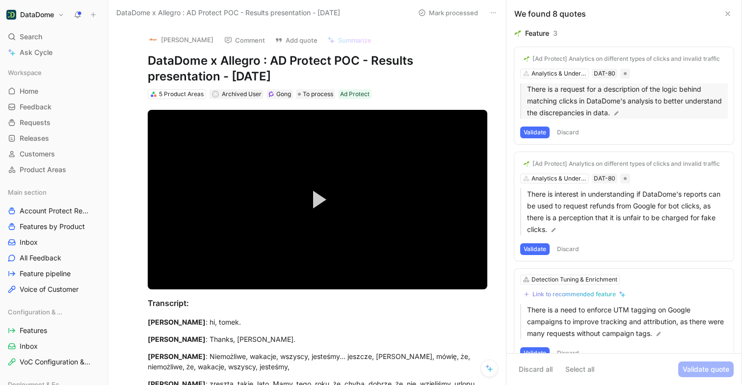
click at [567, 101] on p "There is a request for a description of the logic behind matching clicks in Dat…" at bounding box center [627, 100] width 201 height 35
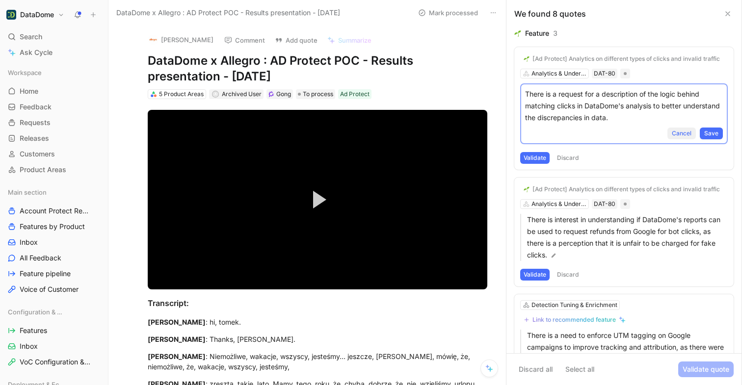
click at [686, 133] on span "Cancel" at bounding box center [682, 134] width 20 height 10
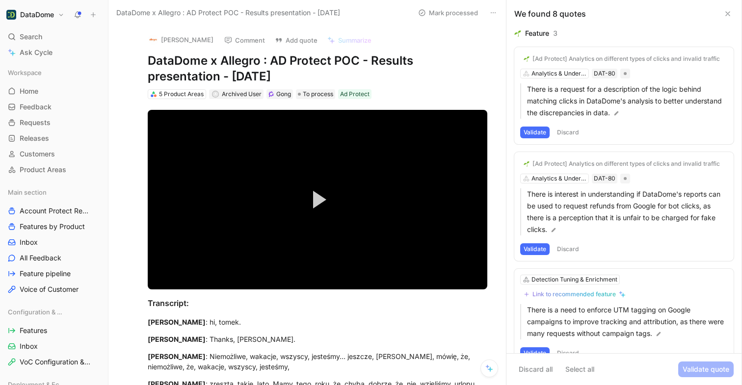
click at [554, 55] on div "[Ad Protect] Analytics on different types of clicks and invalid traffic" at bounding box center [627, 59] width 188 height 8
click at [542, 133] on button "Validate" at bounding box center [535, 133] width 29 height 12
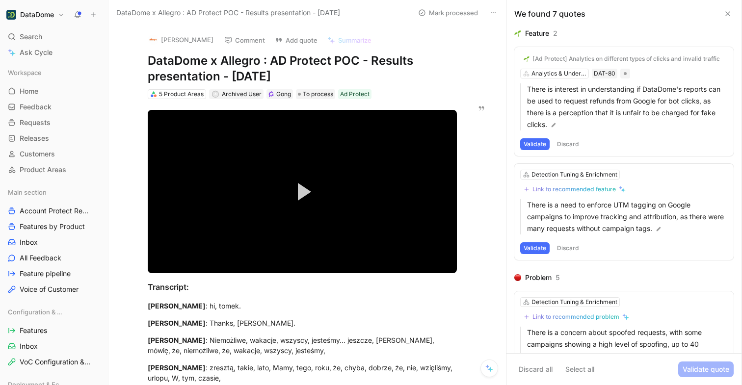
click at [540, 142] on button "Validate" at bounding box center [535, 144] width 29 height 12
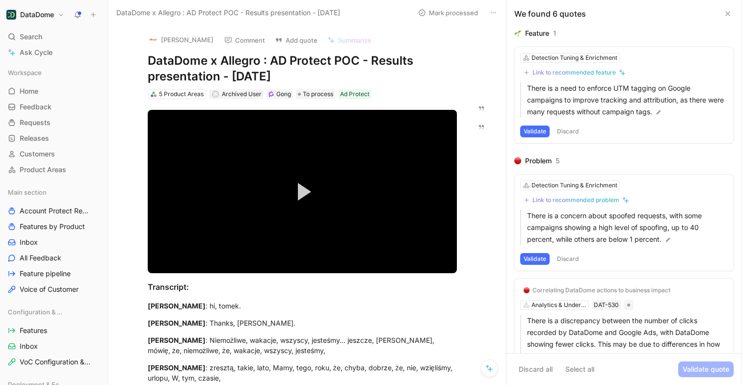
click at [540, 133] on button "Validate" at bounding box center [535, 132] width 29 height 12
